Goal: Information Seeking & Learning: Learn about a topic

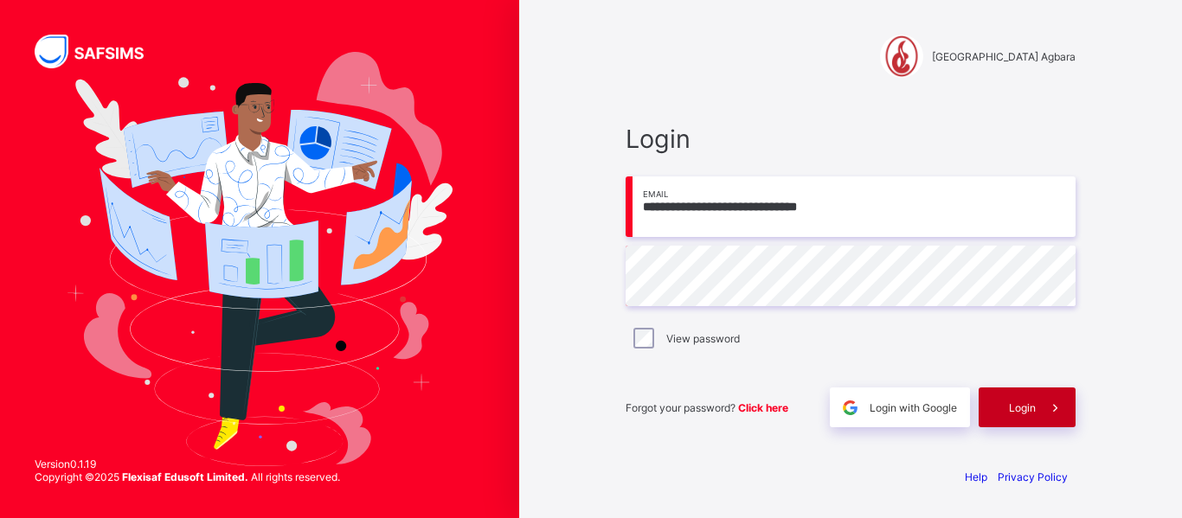
click at [1014, 408] on span "Login" at bounding box center [1022, 408] width 27 height 13
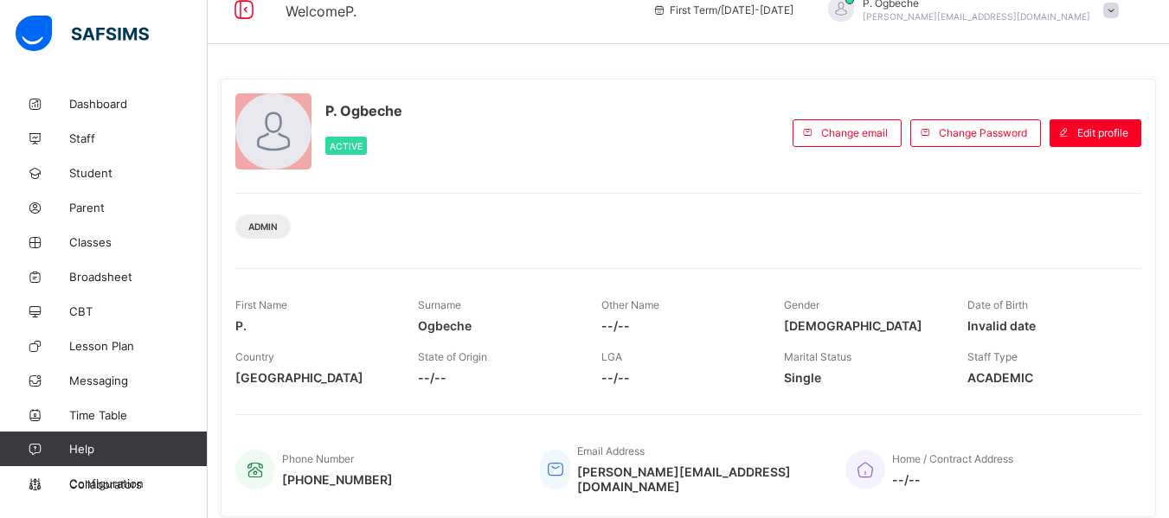
scroll to position [24, 0]
click at [95, 247] on span "Classes" at bounding box center [138, 242] width 138 height 14
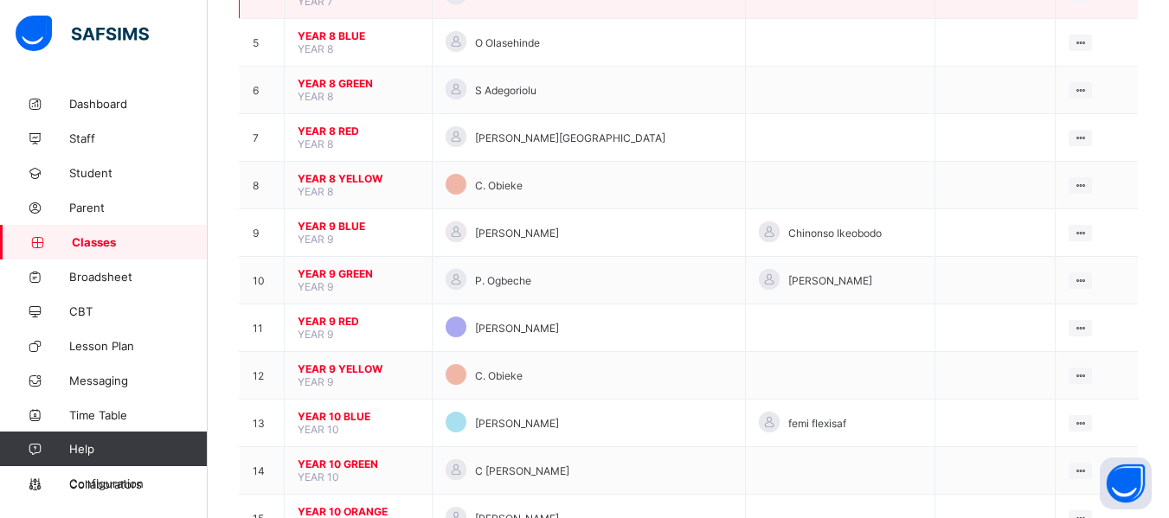
scroll to position [415, 0]
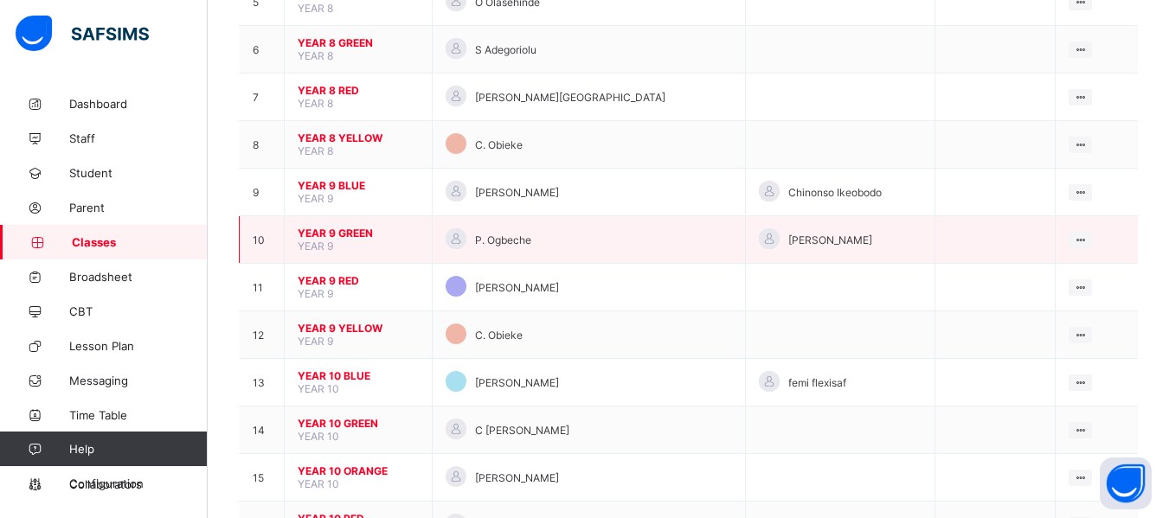
click at [328, 236] on span "YEAR 9 GREEN" at bounding box center [358, 233] width 121 height 13
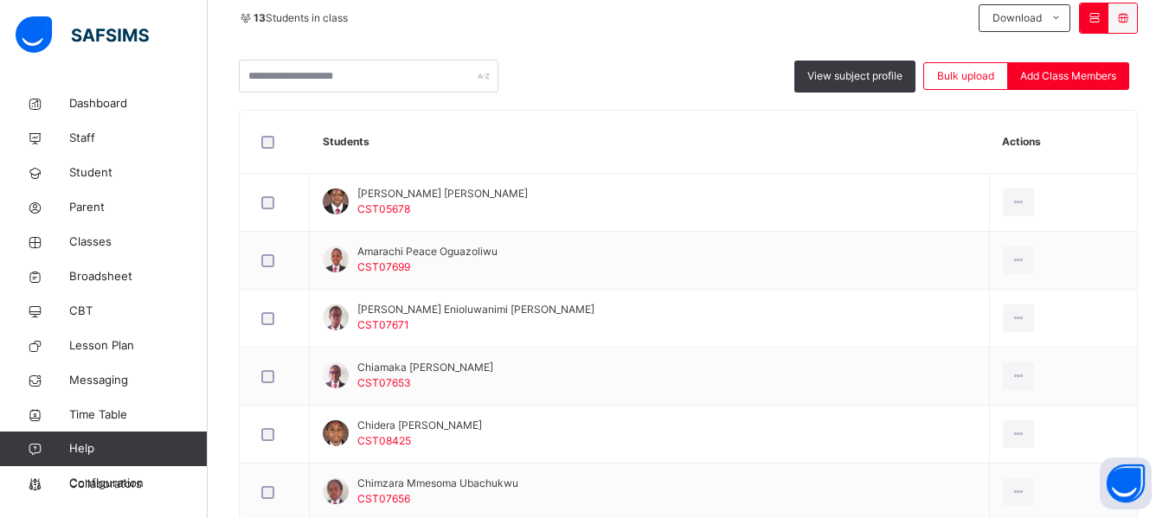
scroll to position [394, 0]
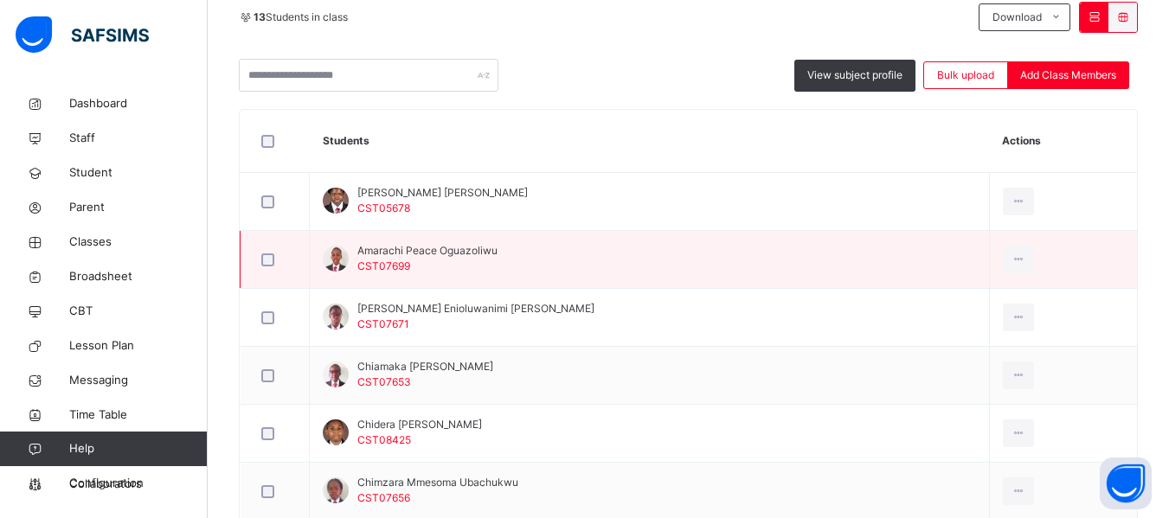
click at [422, 258] on span "Amarachi Peace Oguazoliwu" at bounding box center [427, 251] width 140 height 16
click at [498, 267] on td "Amarachi Peace Oguazoliwu CST07699" at bounding box center [650, 260] width 680 height 58
click at [396, 258] on span "Amarachi Peace Oguazoliwu" at bounding box center [427, 251] width 140 height 16
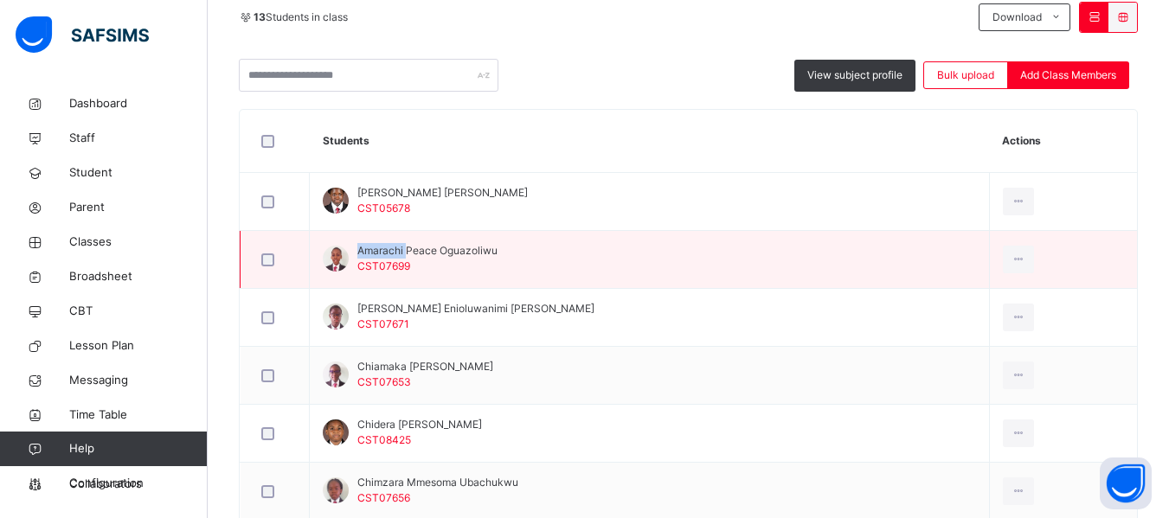
click at [396, 258] on span "Amarachi Peace Oguazoliwu" at bounding box center [427, 251] width 140 height 16
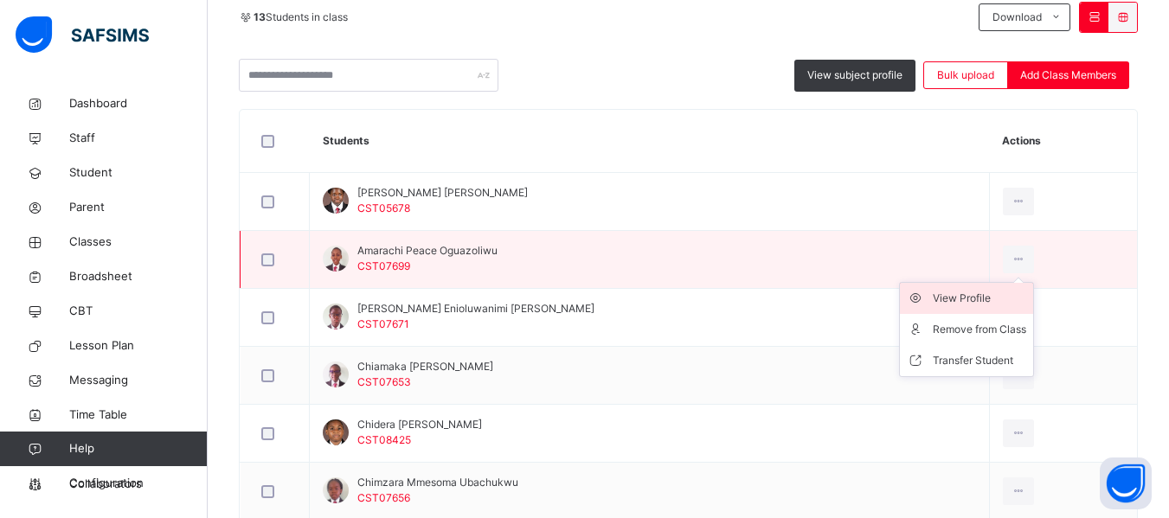
click at [933, 300] on div "View Profile" at bounding box center [979, 298] width 93 height 17
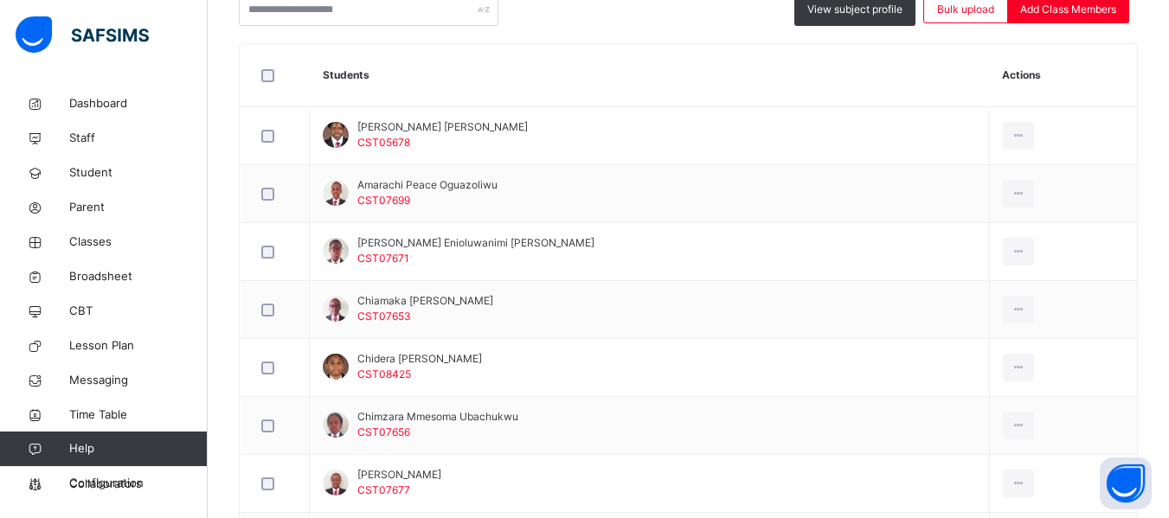
scroll to position [469, 0]
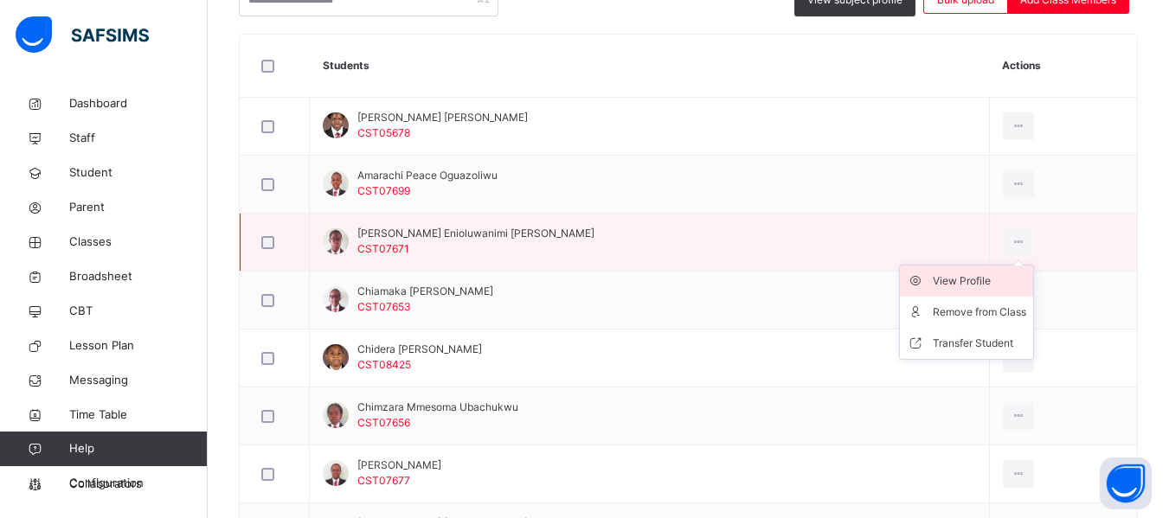
click at [946, 280] on div "View Profile" at bounding box center [979, 281] width 93 height 17
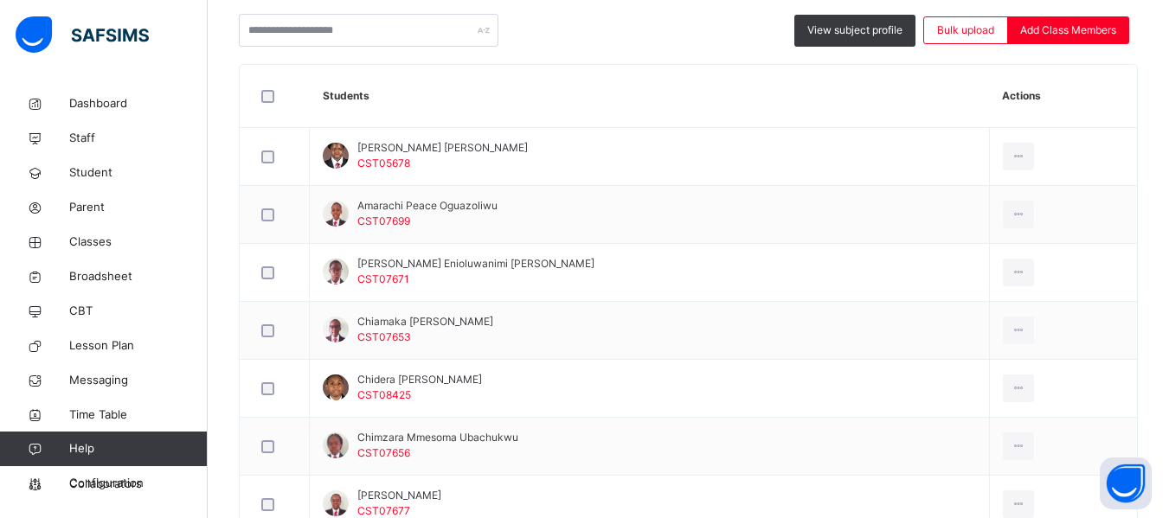
scroll to position [441, 0]
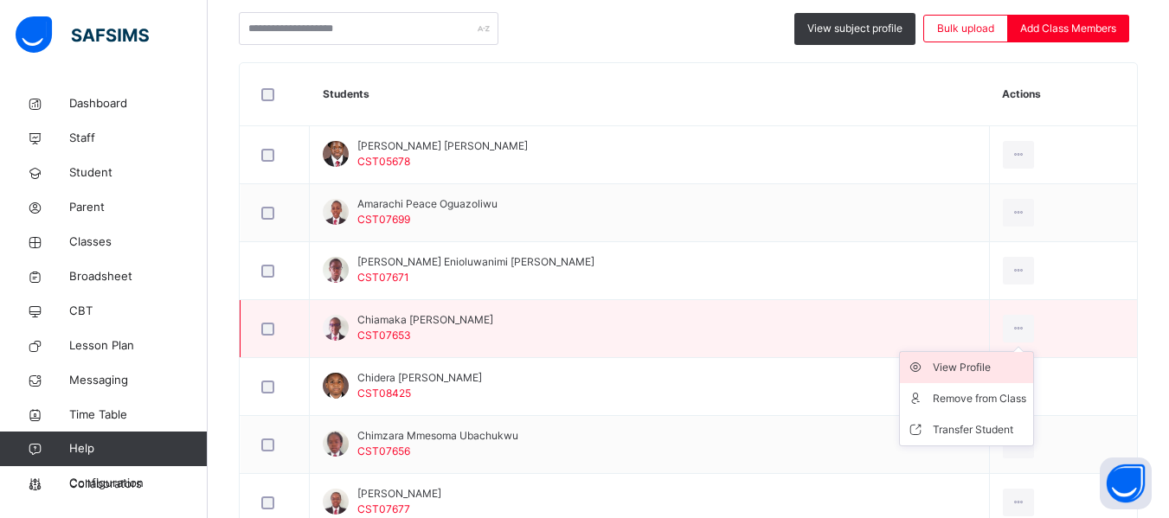
click at [933, 366] on div "View Profile" at bounding box center [979, 367] width 93 height 17
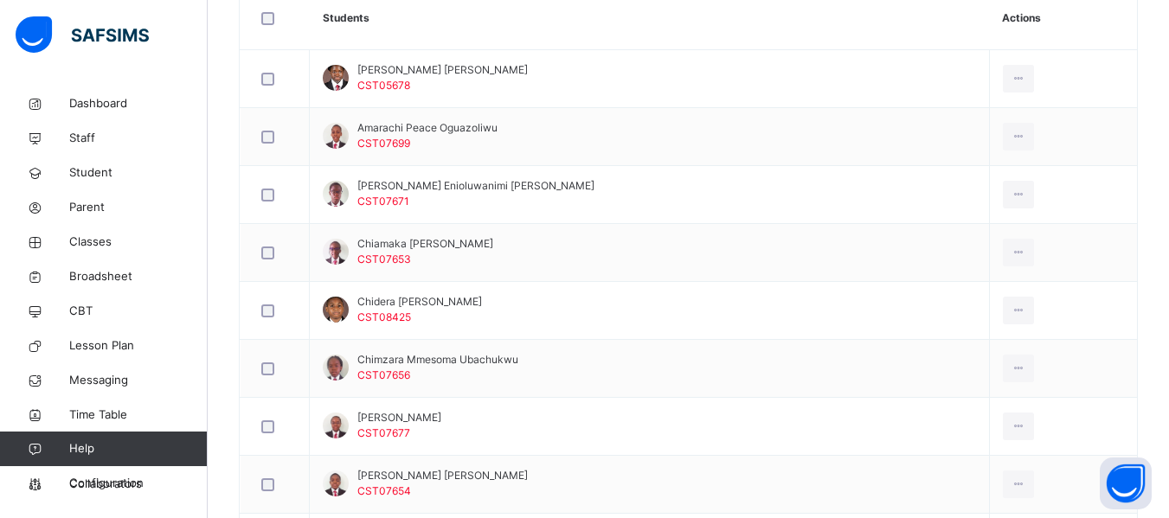
scroll to position [518, 0]
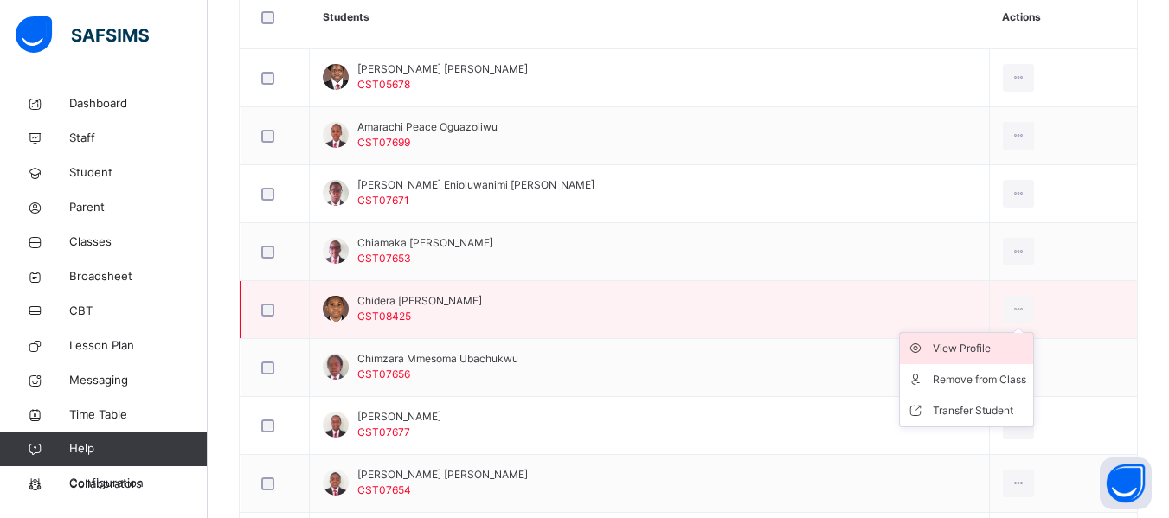
click at [947, 346] on div "View Profile" at bounding box center [979, 348] width 93 height 17
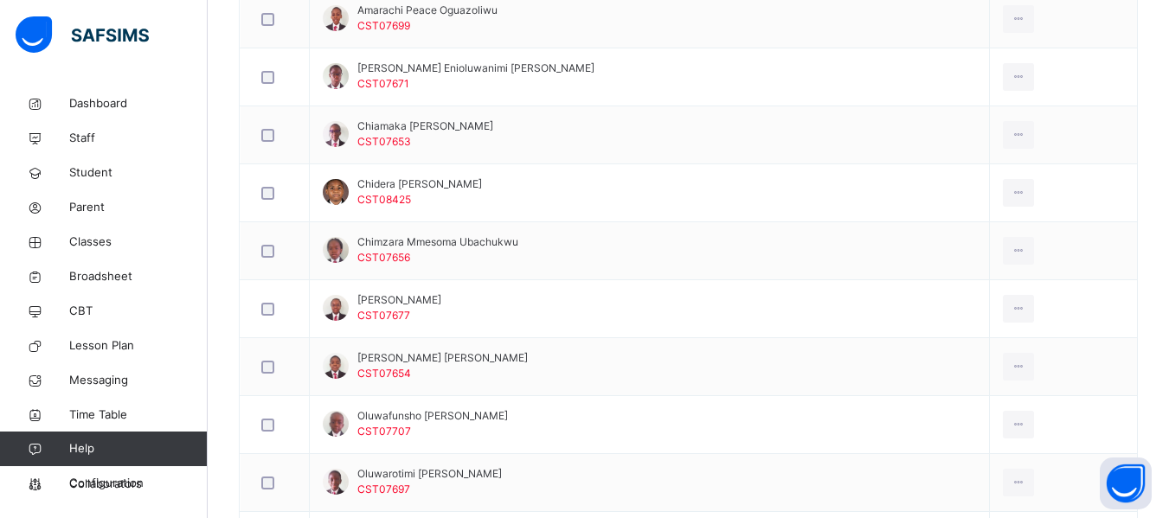
scroll to position [635, 0]
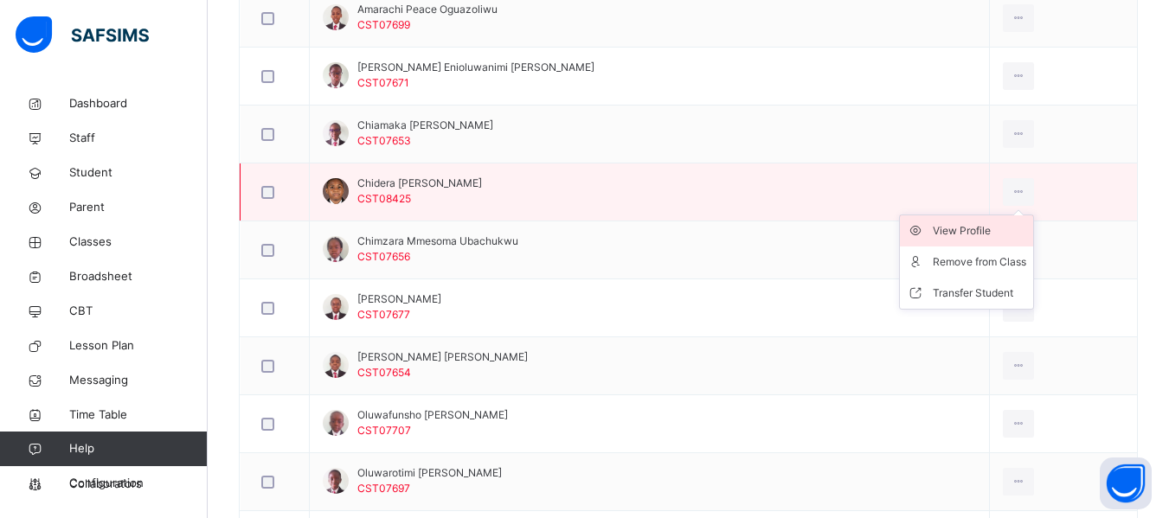
click at [942, 235] on div "View Profile" at bounding box center [979, 230] width 93 height 17
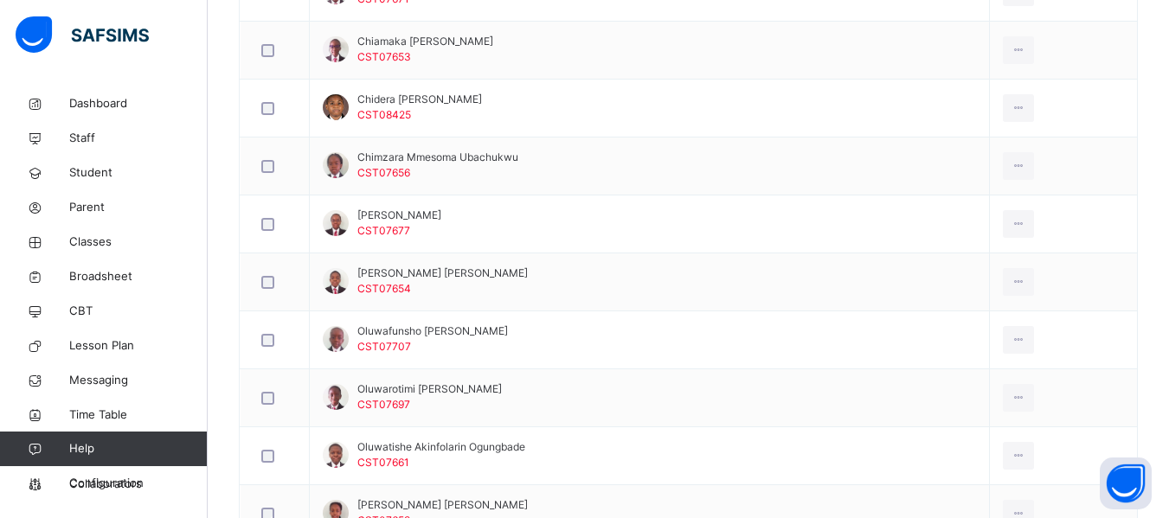
scroll to position [720, 0]
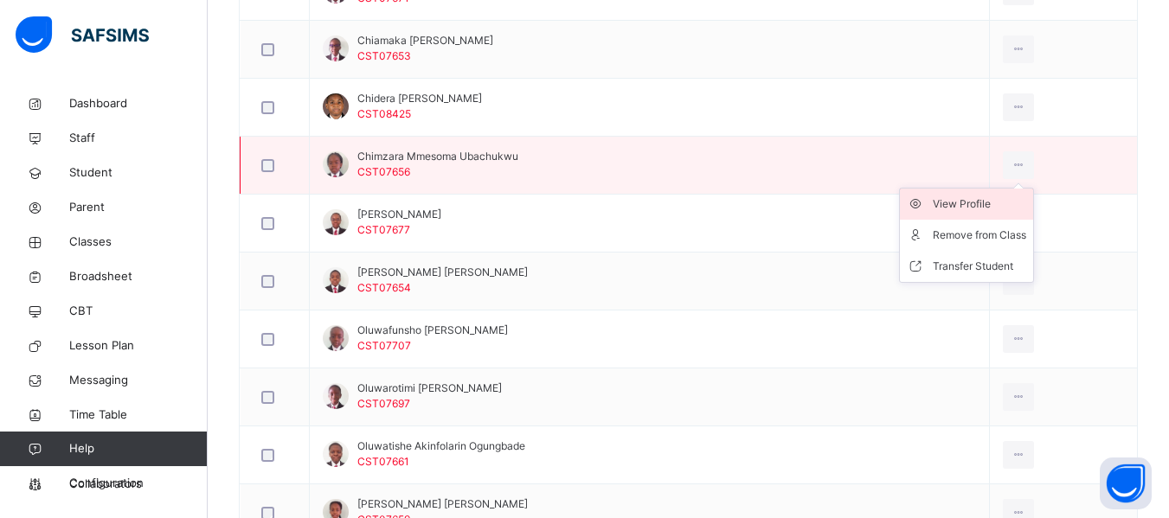
click at [944, 203] on div "View Profile" at bounding box center [979, 204] width 93 height 17
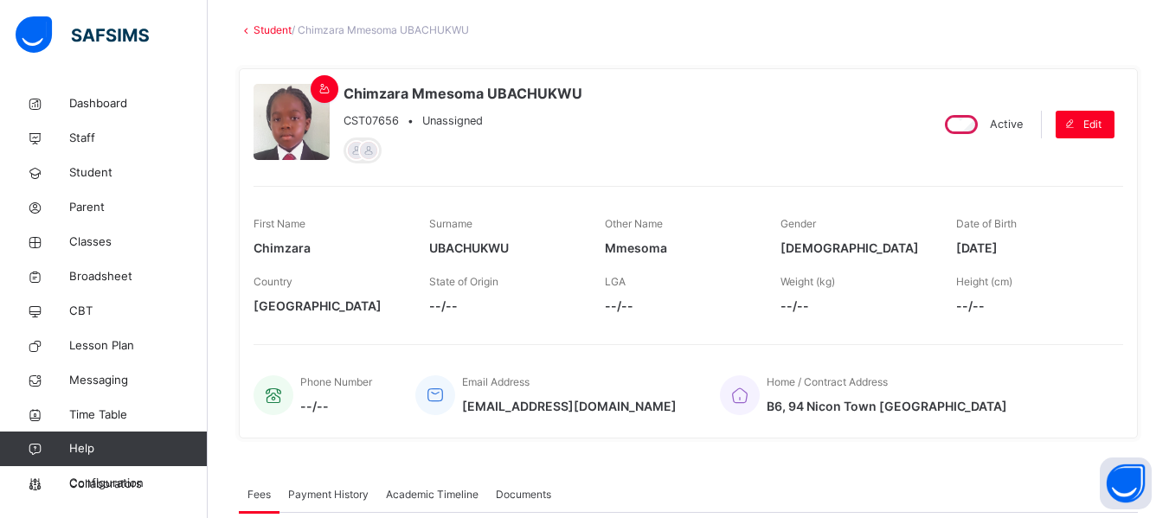
scroll to position [89, 0]
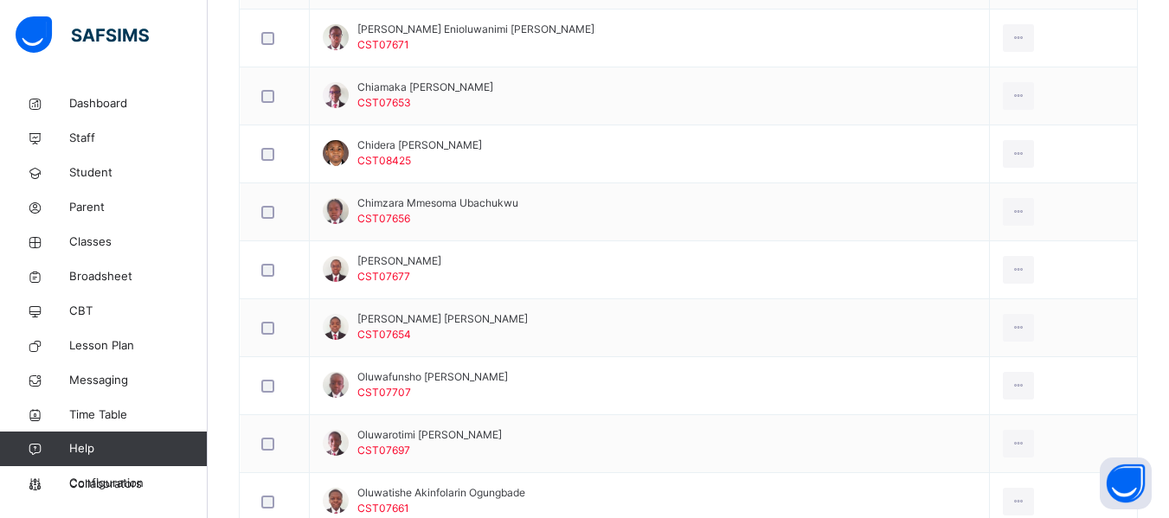
scroll to position [674, 0]
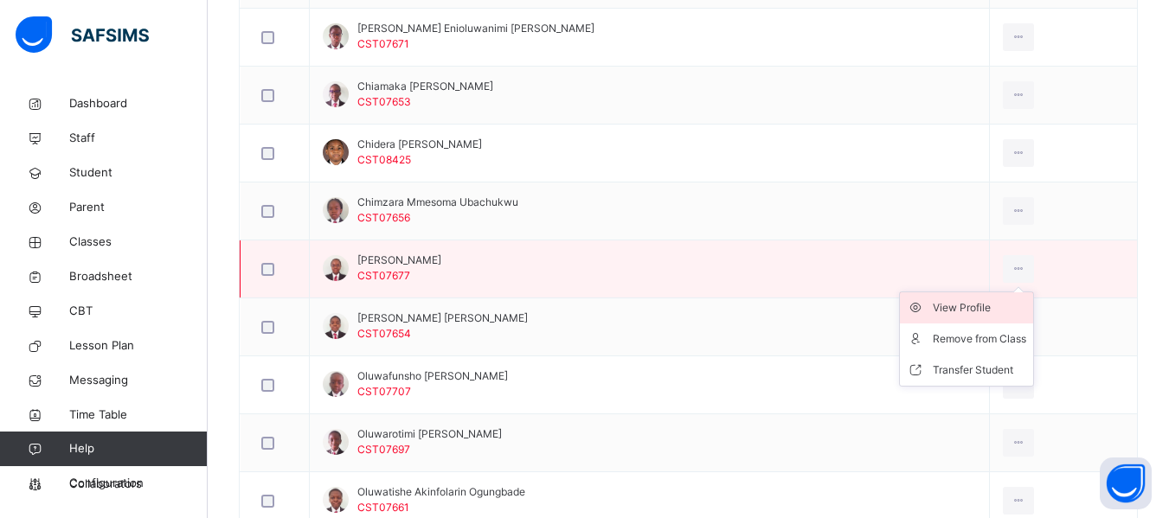
click at [940, 306] on div "View Profile" at bounding box center [979, 307] width 93 height 17
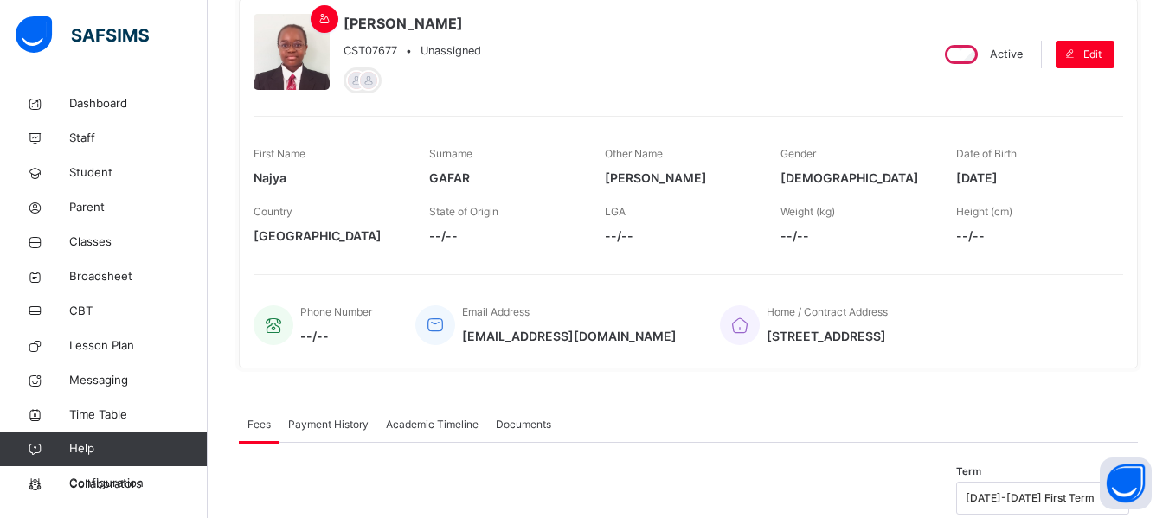
scroll to position [159, 0]
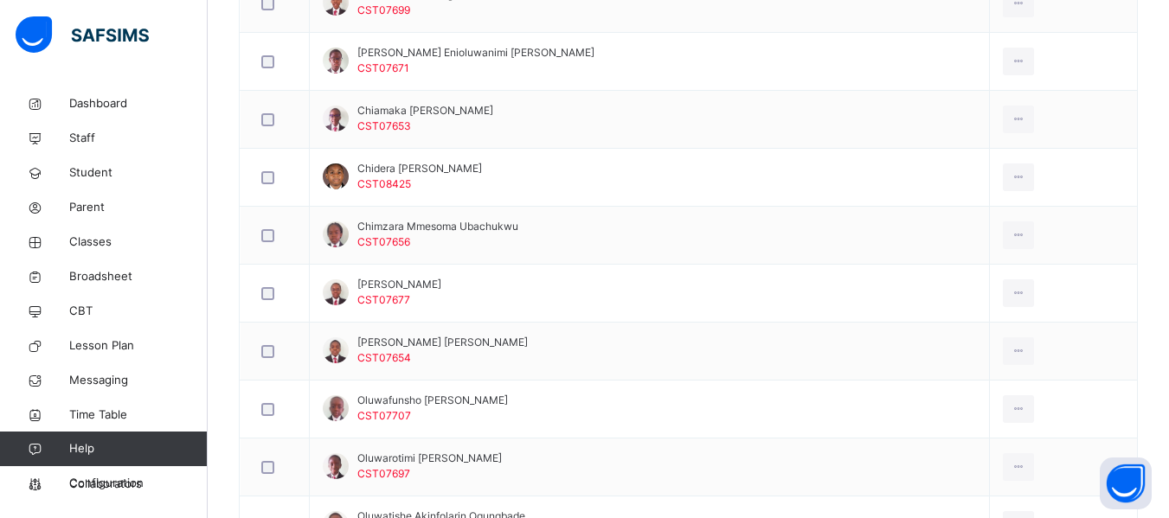
scroll to position [656, 0]
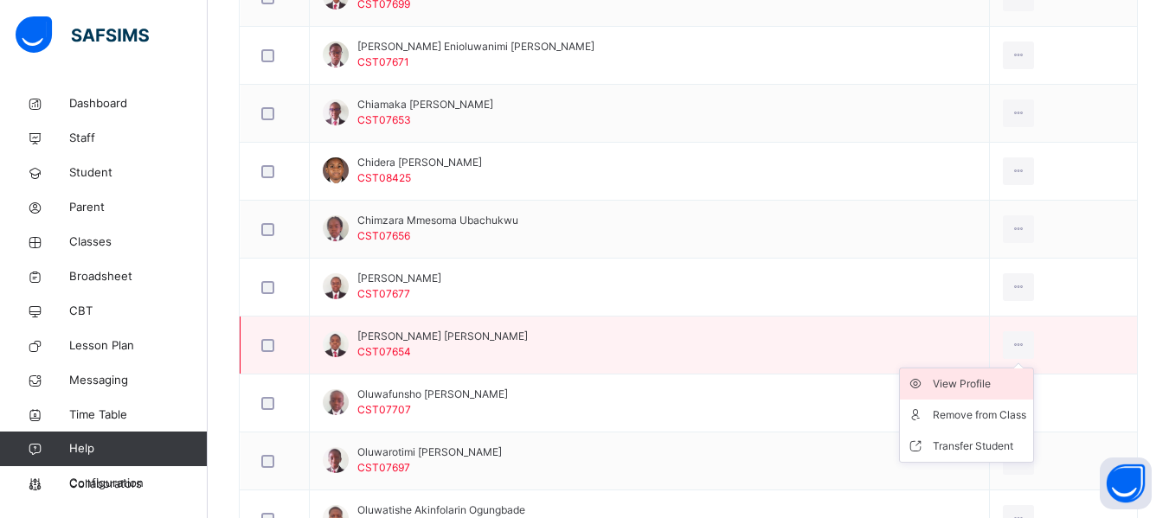
click at [956, 381] on div "View Profile" at bounding box center [979, 384] width 93 height 17
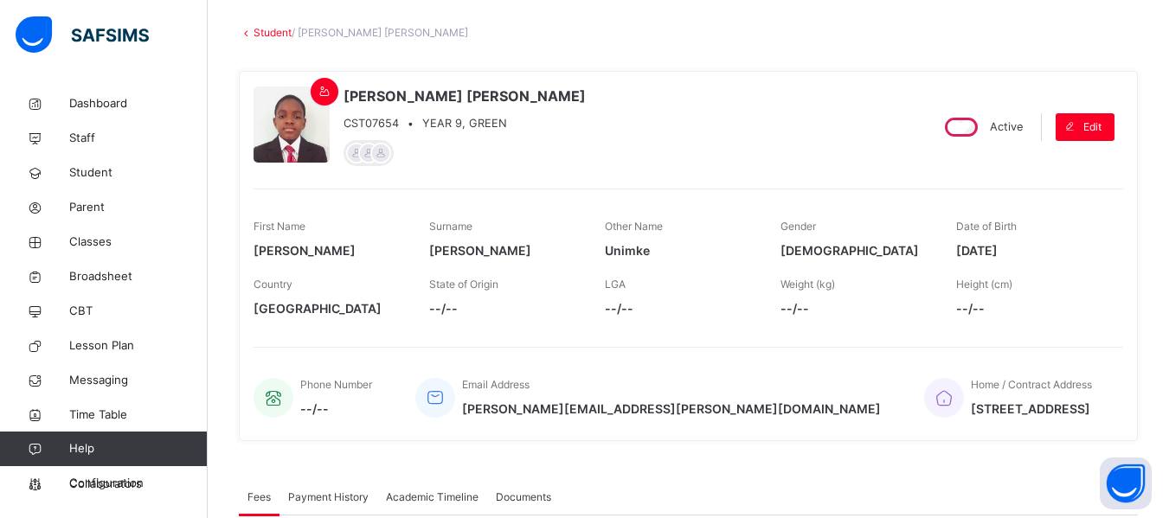
scroll to position [89, 0]
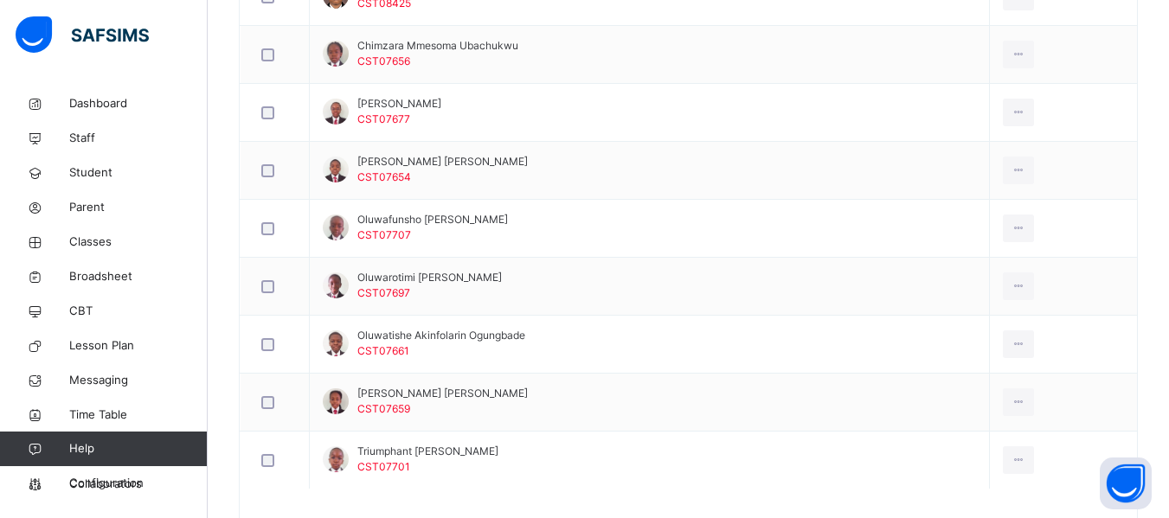
scroll to position [834, 0]
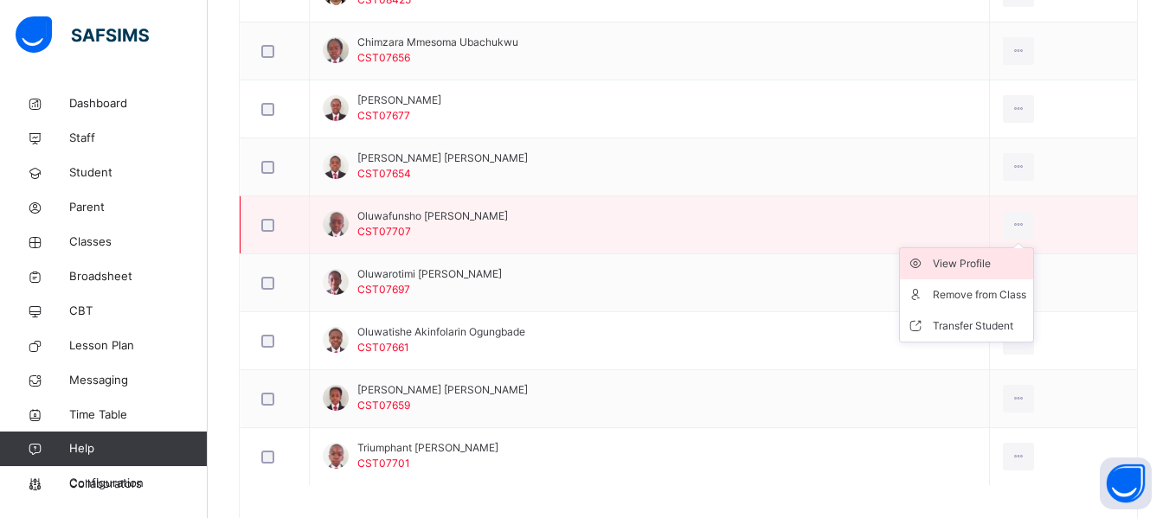
click at [945, 258] on div "View Profile" at bounding box center [979, 263] width 93 height 17
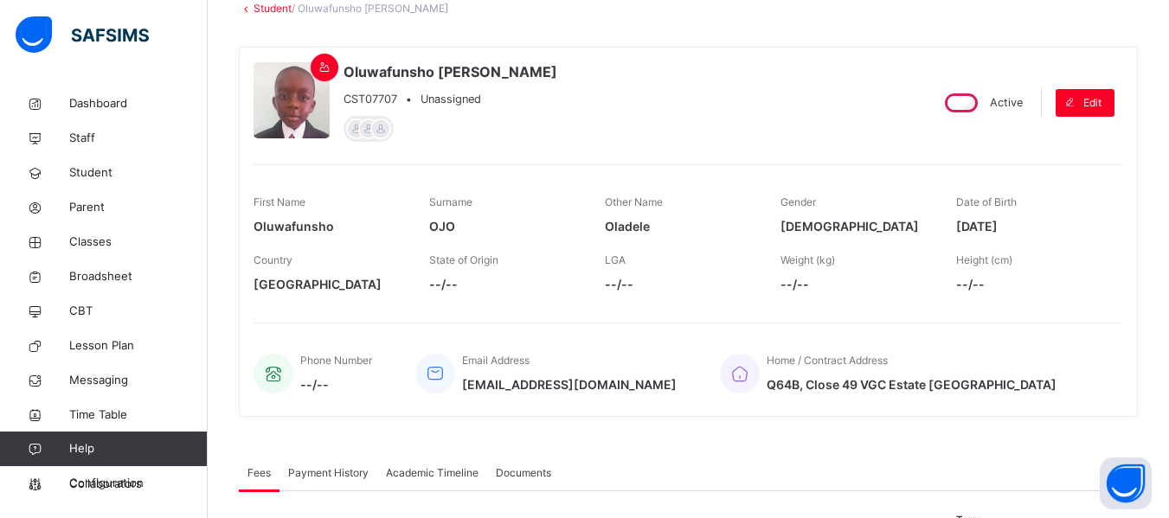
scroll to position [110, 0]
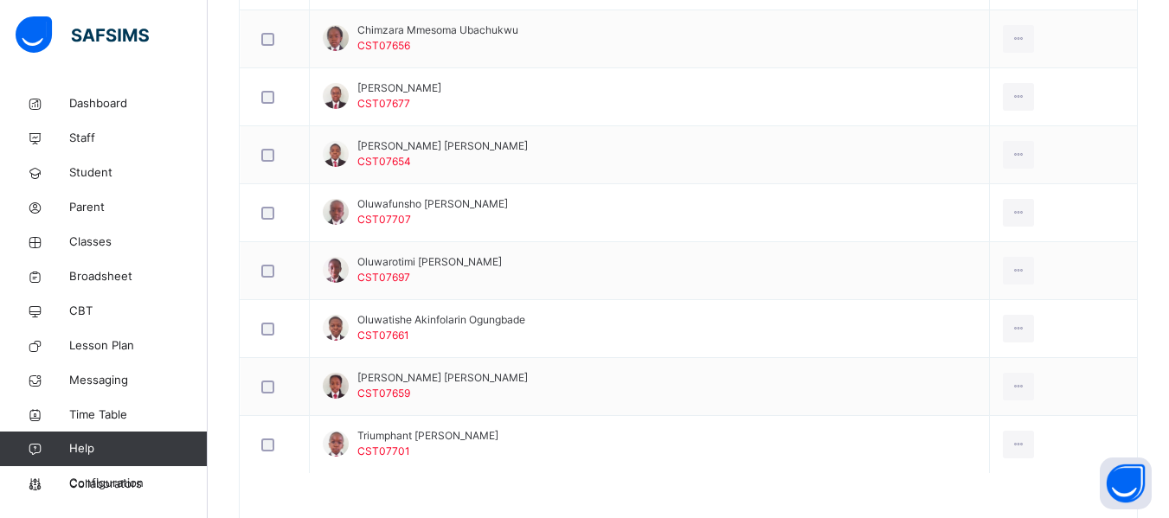
scroll to position [849, 0]
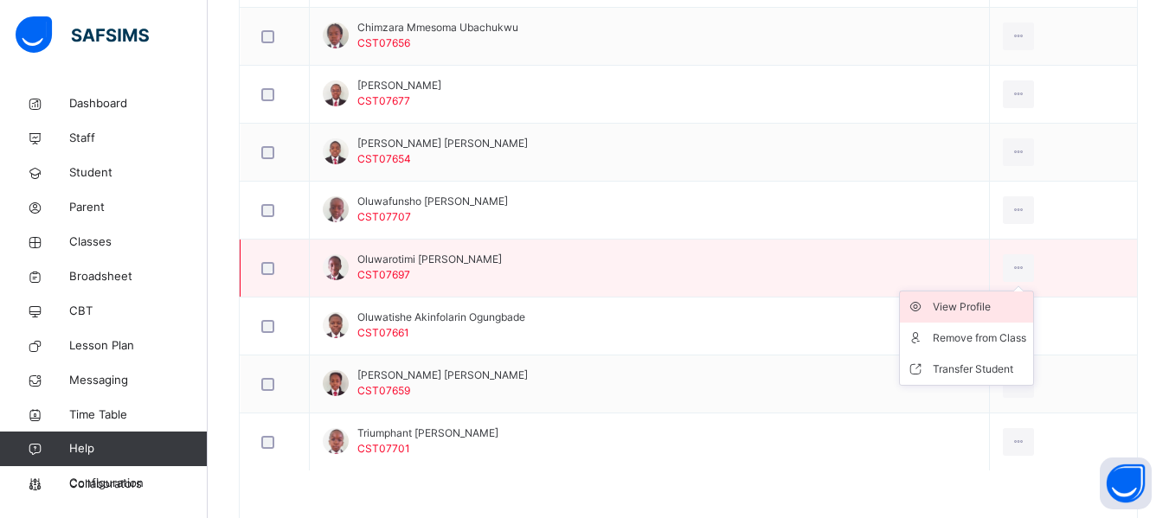
click at [963, 300] on div "View Profile" at bounding box center [979, 307] width 93 height 17
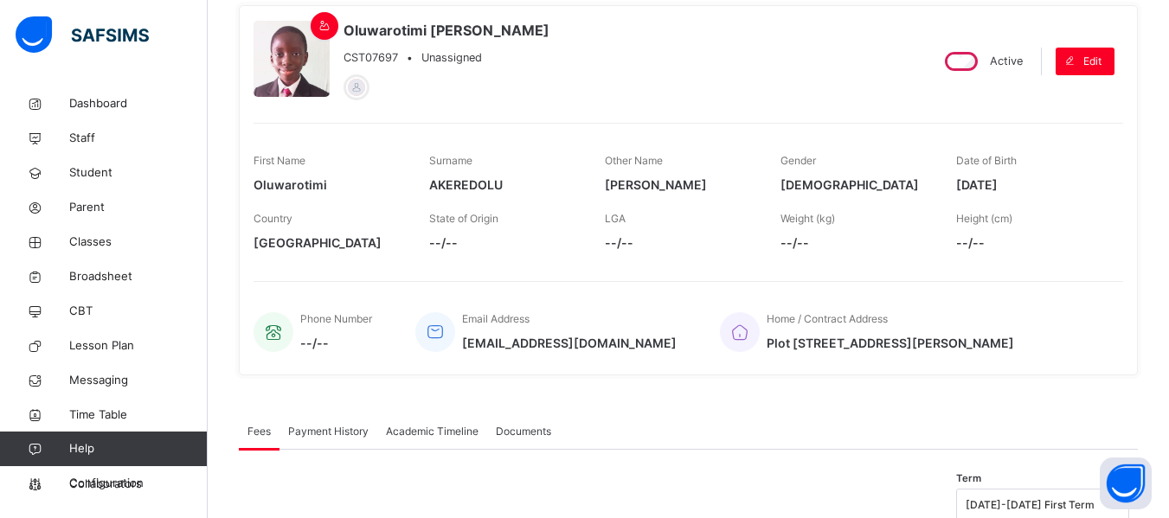
scroll to position [152, 0]
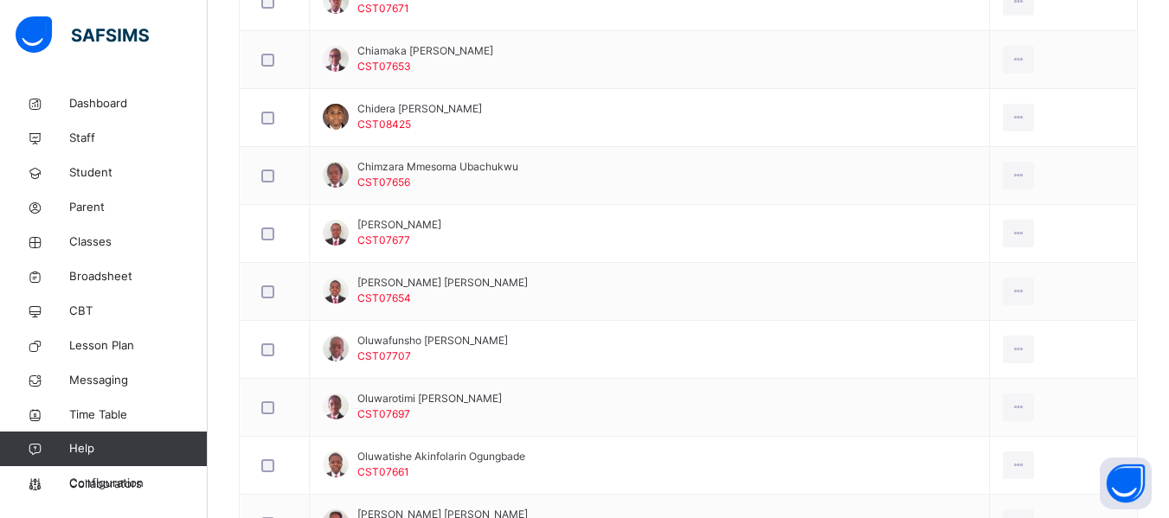
scroll to position [898, 0]
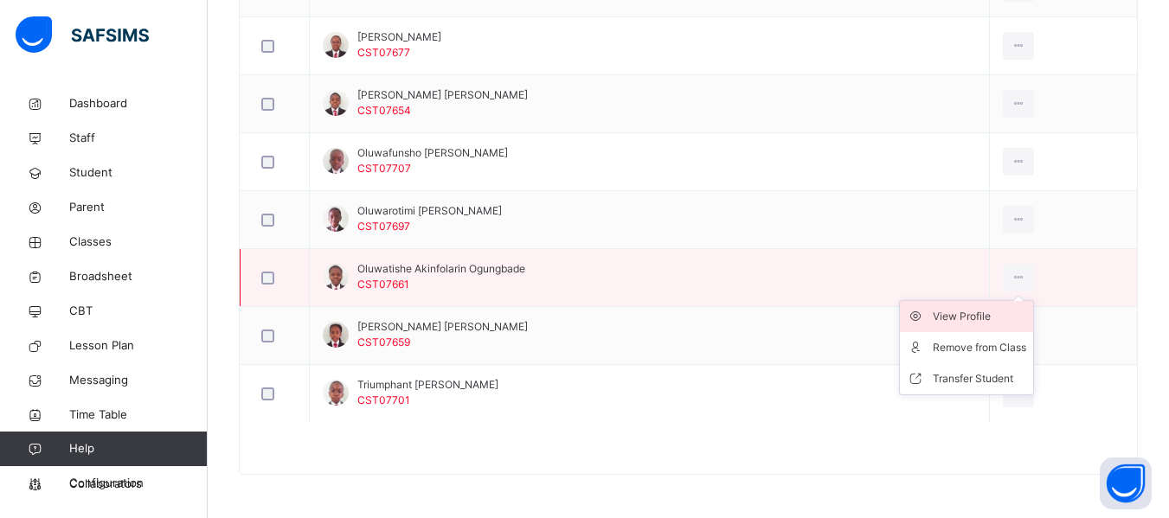
click at [952, 315] on div "View Profile" at bounding box center [979, 316] width 93 height 17
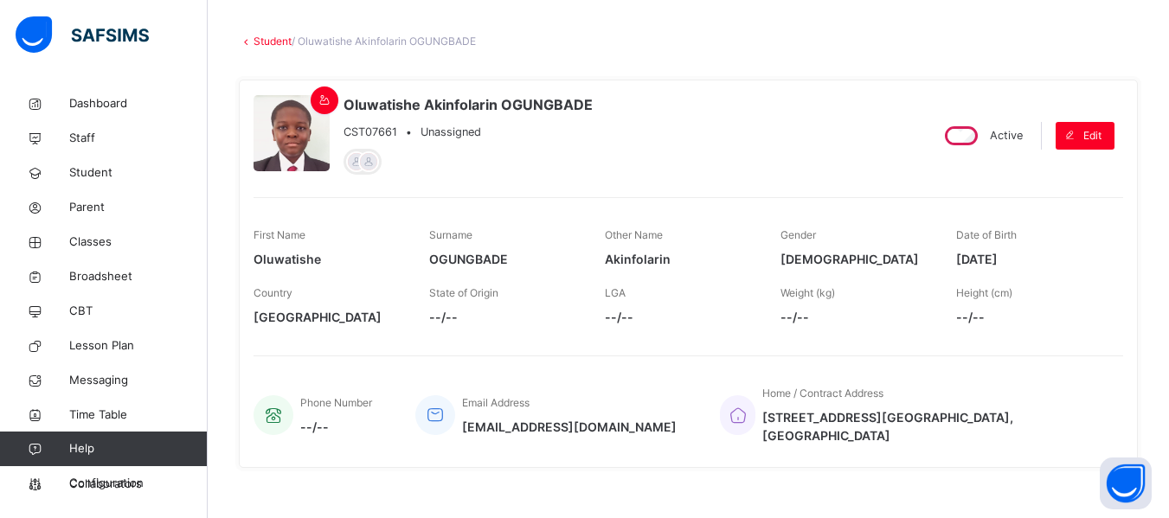
scroll to position [80, 0]
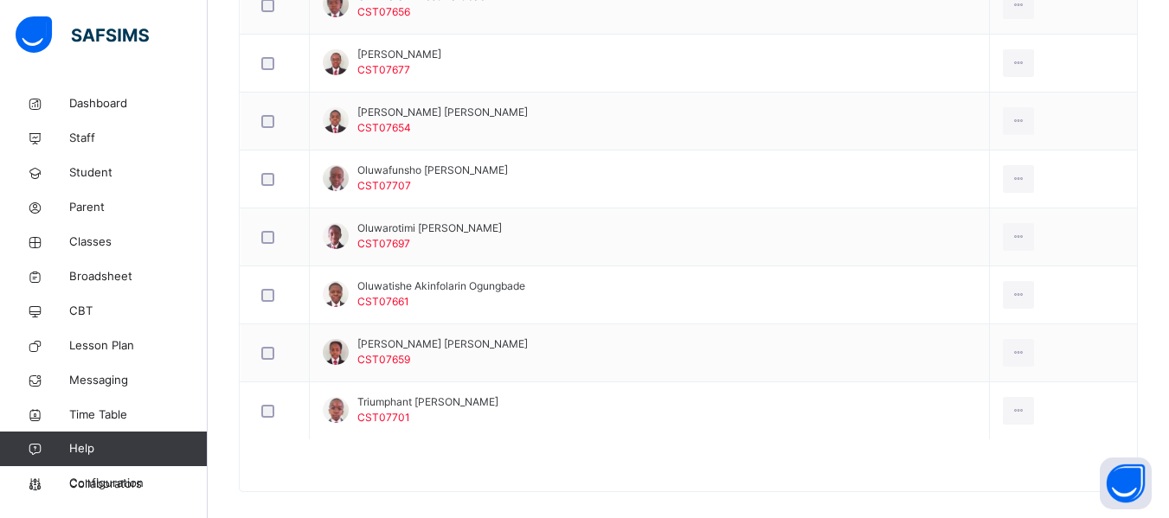
scroll to position [898, 0]
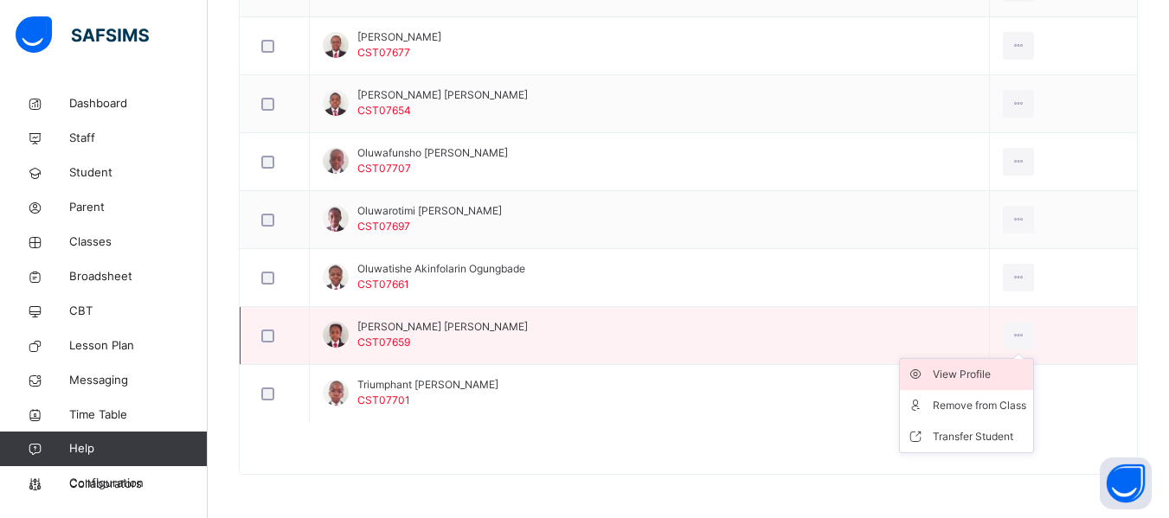
click at [948, 372] on div "View Profile" at bounding box center [979, 374] width 93 height 17
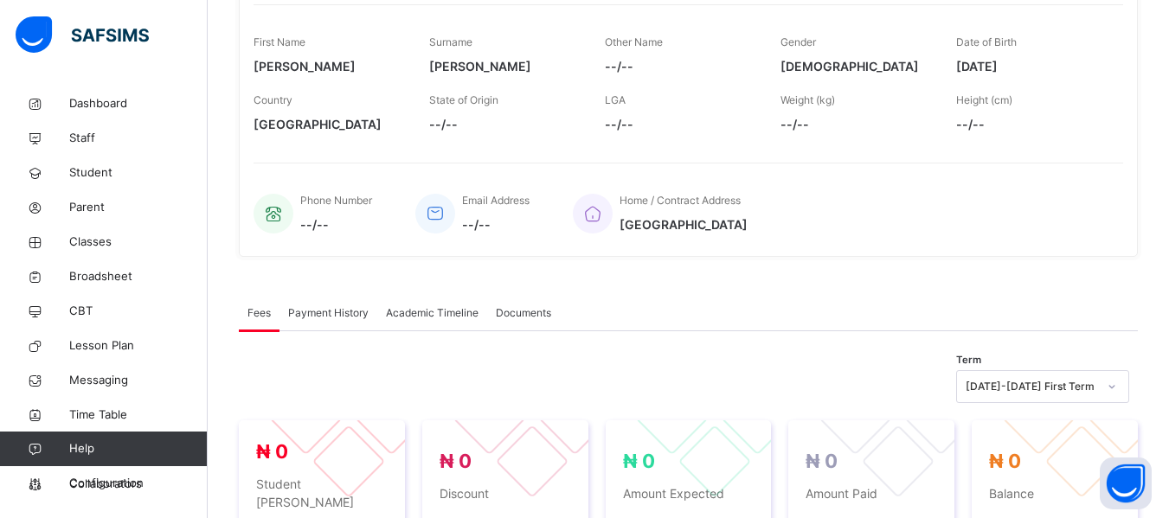
scroll to position [267, 0]
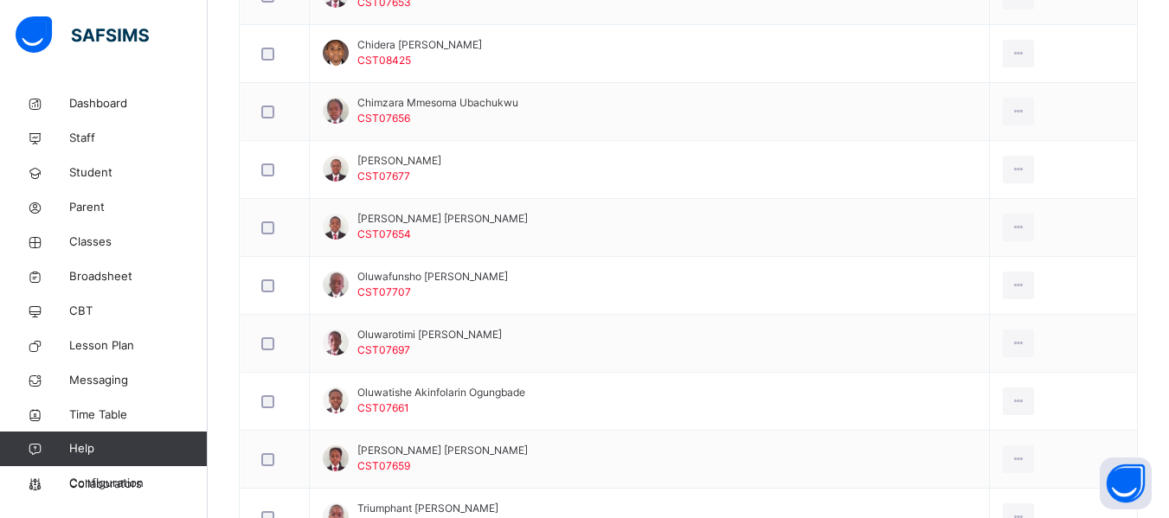
scroll to position [898, 0]
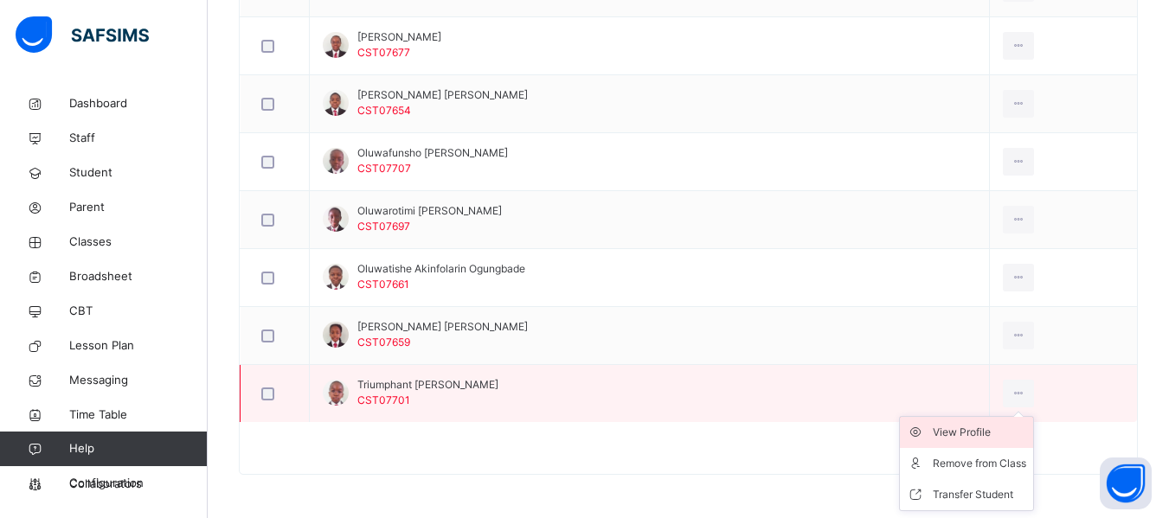
click at [948, 427] on div "View Profile" at bounding box center [979, 432] width 93 height 17
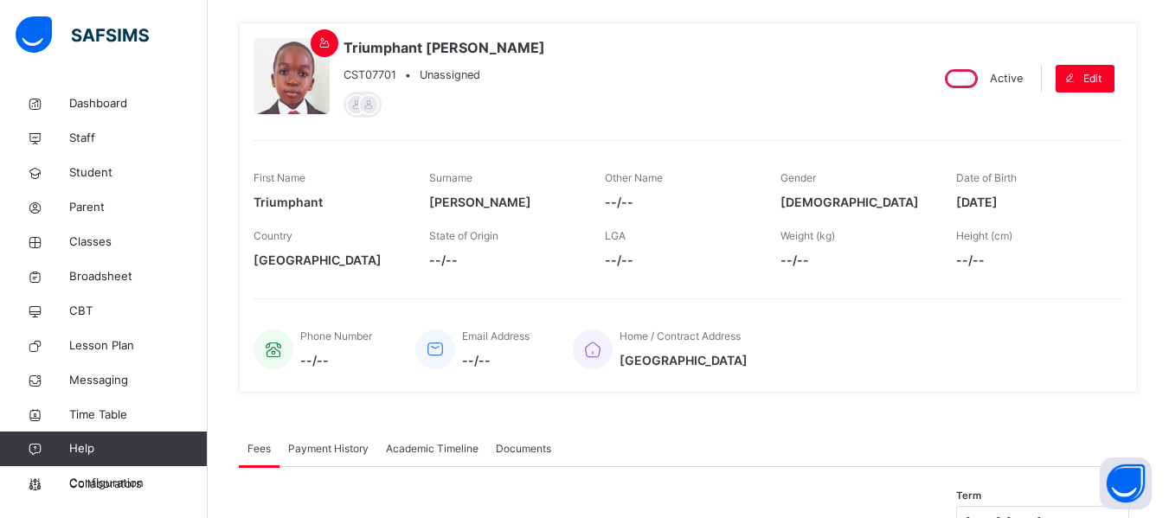
scroll to position [131, 0]
